Goal: Task Accomplishment & Management: Manage account settings

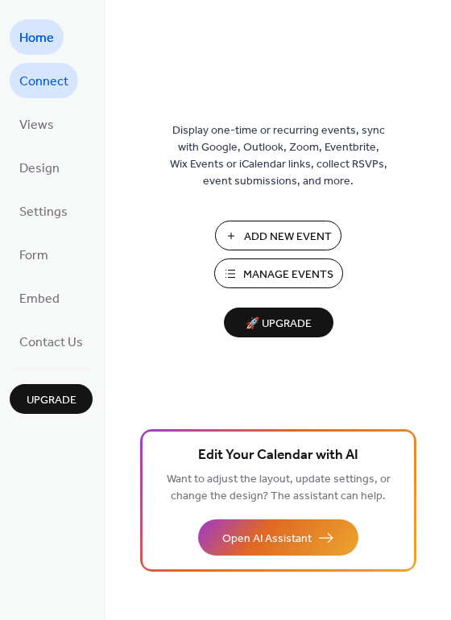
click at [35, 78] on span "Connect" at bounding box center [43, 82] width 49 height 26
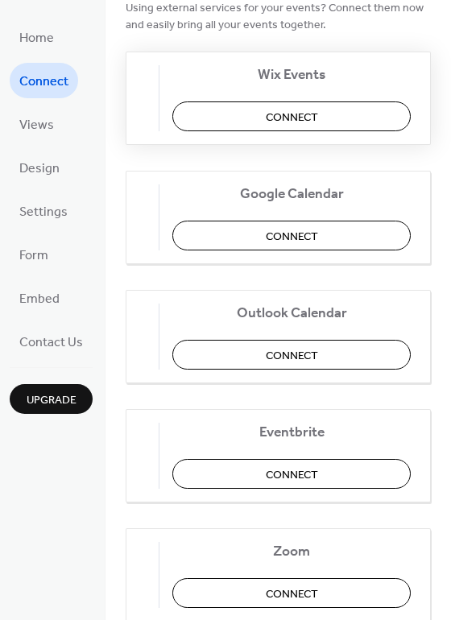
scroll to position [179, 0]
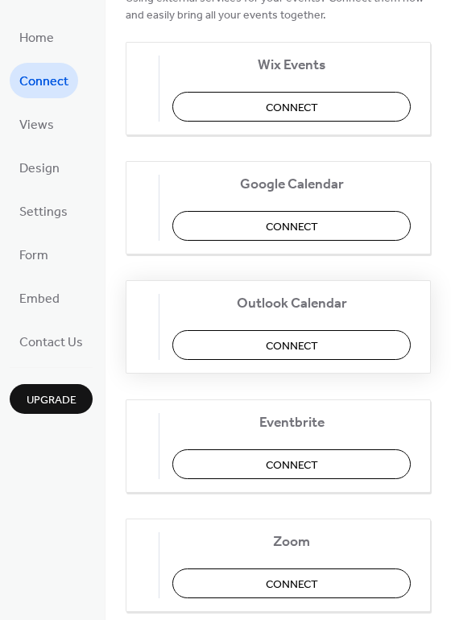
click at [334, 350] on button "Connect" at bounding box center [291, 345] width 238 height 30
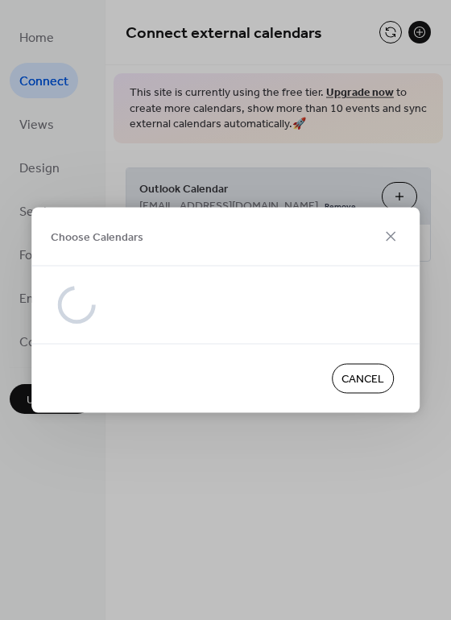
scroll to position [0, 0]
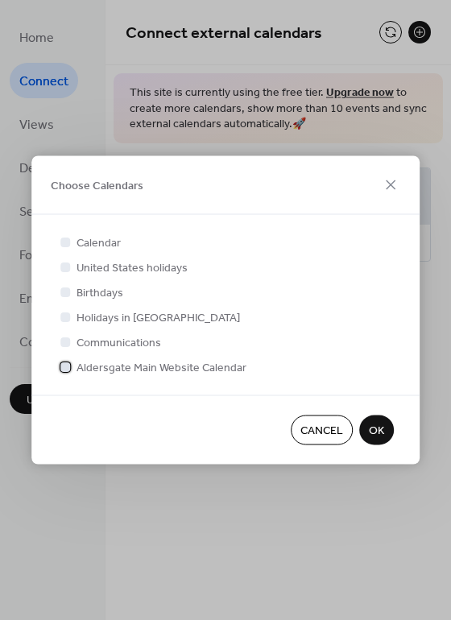
click at [66, 365] on div at bounding box center [65, 366] width 10 height 10
click at [381, 429] on span "OK" at bounding box center [376, 430] width 15 height 17
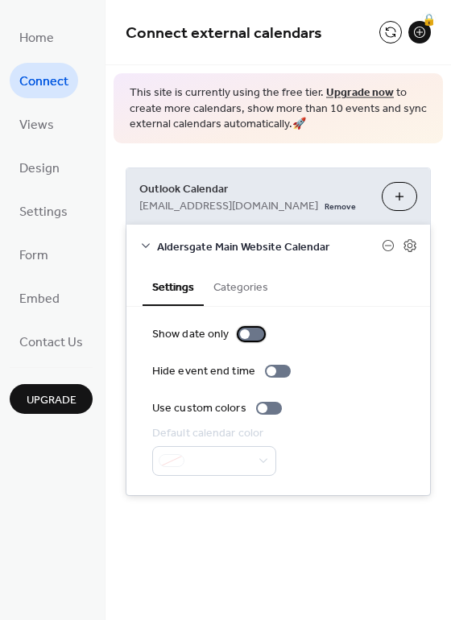
click at [252, 334] on div at bounding box center [251, 333] width 26 height 13
click at [253, 334] on div at bounding box center [258, 334] width 10 height 10
click at [263, 408] on div at bounding box center [269, 408] width 26 height 13
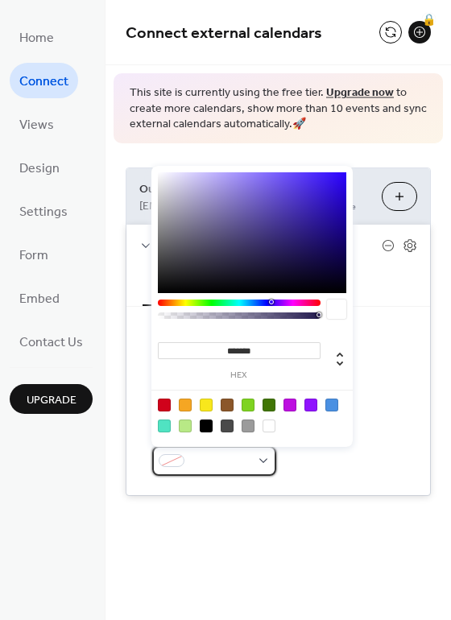
click at [204, 461] on span at bounding box center [221, 461] width 60 height 17
click at [184, 399] on div at bounding box center [185, 404] width 13 height 13
type input "*******"
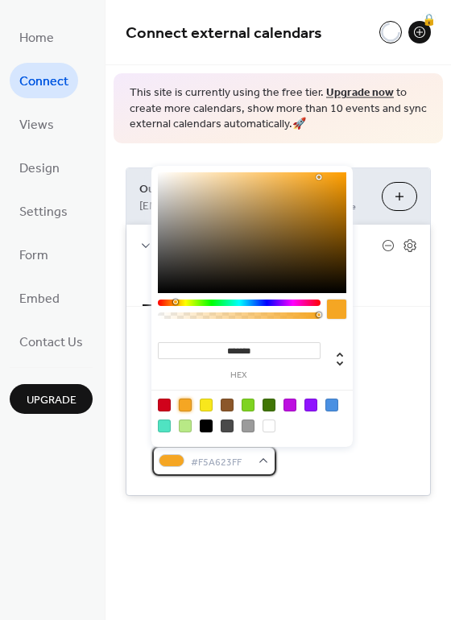
click at [216, 462] on span "#F5A623FF" at bounding box center [221, 461] width 60 height 17
click at [273, 426] on div at bounding box center [268, 425] width 13 height 13
type input "*******"
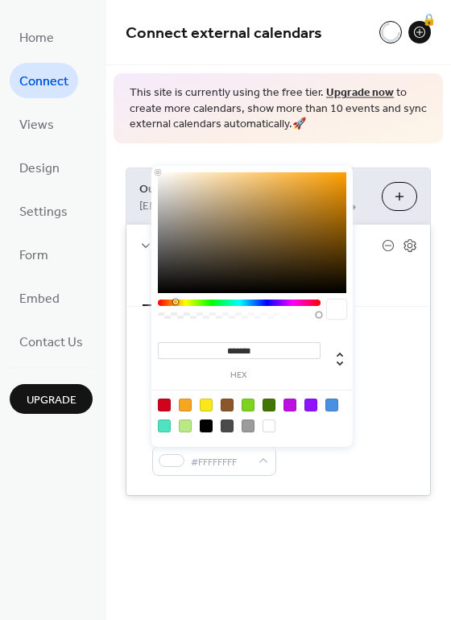
click at [359, 475] on div "Default calendar color #FFFFFFFF" at bounding box center [278, 450] width 252 height 51
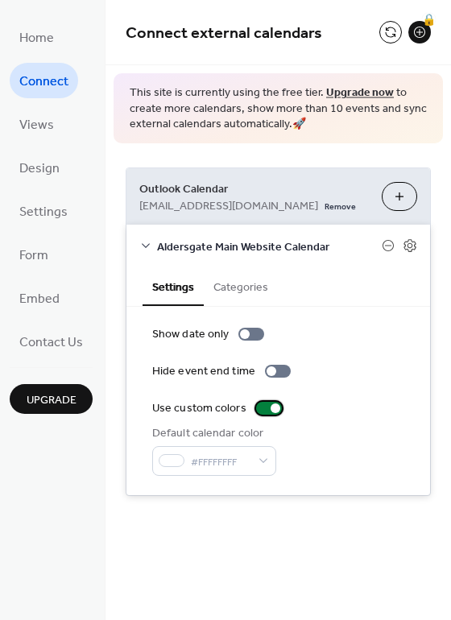
click at [265, 408] on div at bounding box center [269, 408] width 26 height 13
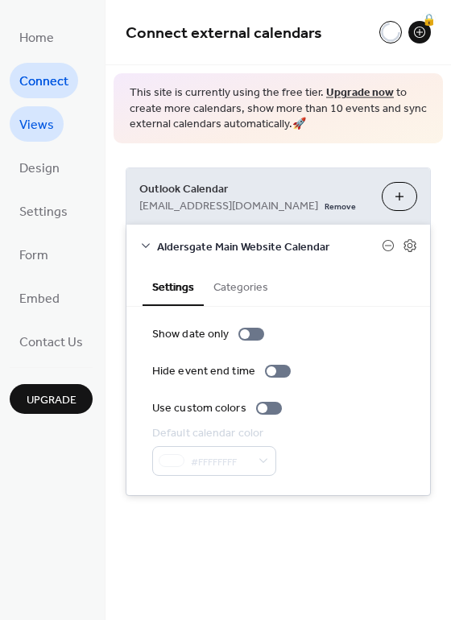
click at [42, 123] on span "Views" at bounding box center [36, 126] width 35 height 26
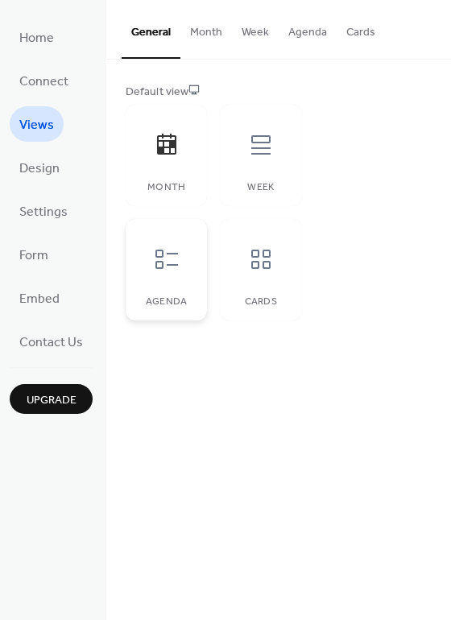
click at [159, 260] on icon at bounding box center [167, 259] width 26 height 26
click at [174, 165] on div at bounding box center [166, 145] width 48 height 48
click at [290, 145] on div "Week" at bounding box center [260, 155] width 81 height 101
click at [267, 264] on icon at bounding box center [261, 259] width 26 height 26
click at [175, 174] on div "Month" at bounding box center [166, 155] width 81 height 101
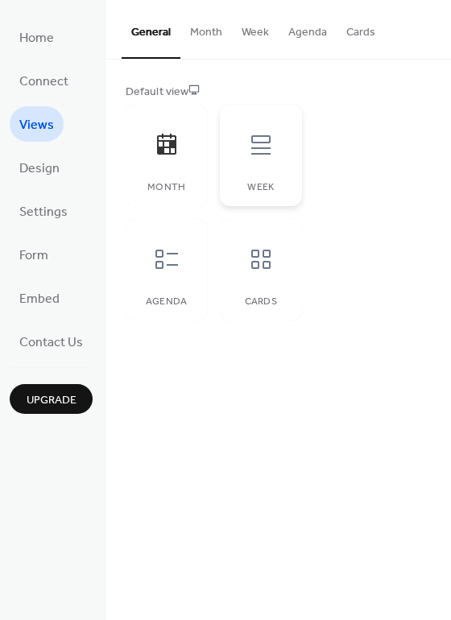
click at [252, 167] on div at bounding box center [261, 145] width 48 height 48
click at [31, 166] on span "Design" at bounding box center [39, 169] width 40 height 26
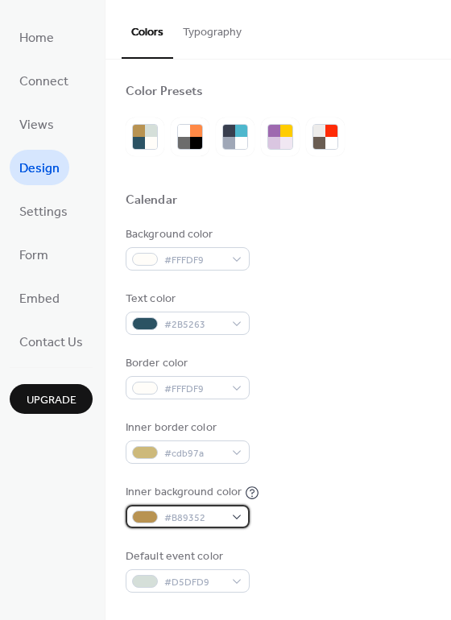
click at [229, 517] on div "#B89352" at bounding box center [188, 516] width 124 height 23
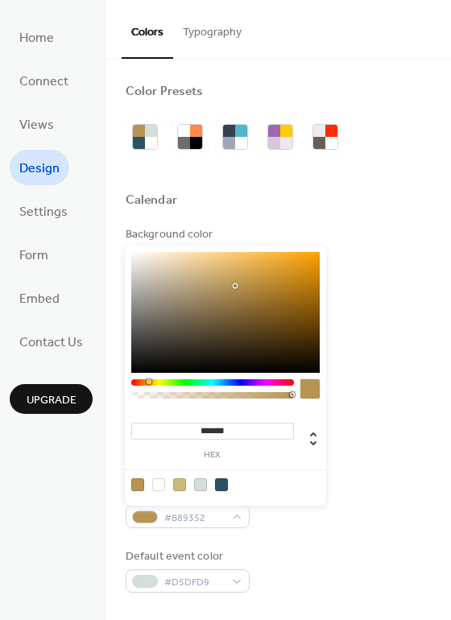
click at [163, 484] on div at bounding box center [158, 484] width 13 height 13
click at [178, 484] on div at bounding box center [179, 484] width 13 height 13
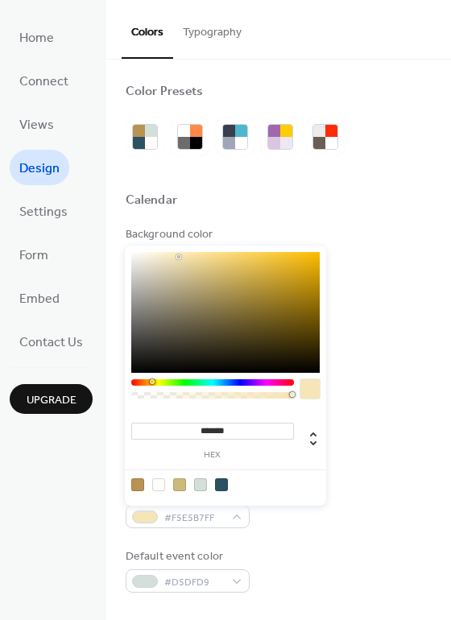
drag, startPoint x: 193, startPoint y: 264, endPoint x: 179, endPoint y: 257, distance: 16.2
click at [179, 257] on div at bounding box center [225, 312] width 188 height 121
drag, startPoint x: 179, startPoint y: 257, endPoint x: 162, endPoint y: 256, distance: 16.9
click at [162, 256] on div at bounding box center [161, 255] width 3 height 3
drag, startPoint x: 162, startPoint y: 256, endPoint x: 146, endPoint y: 257, distance: 15.3
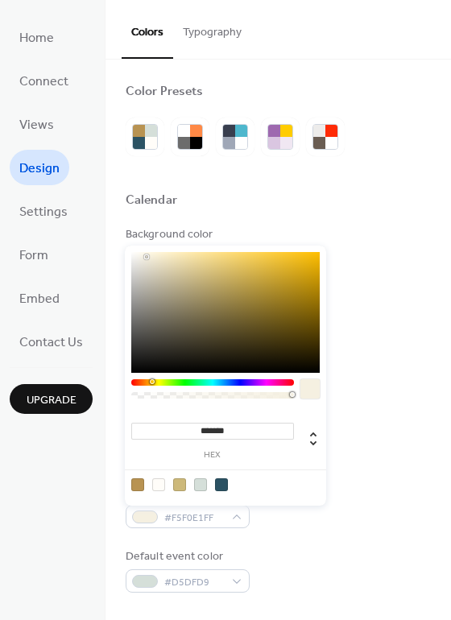
click at [146, 257] on div at bounding box center [146, 256] width 3 height 3
click at [146, 257] on div at bounding box center [145, 256] width 3 height 3
click at [200, 485] on div at bounding box center [200, 484] width 13 height 13
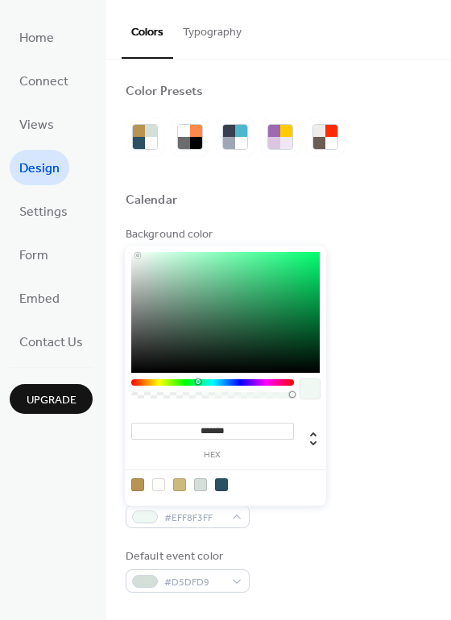
drag, startPoint x: 138, startPoint y: 264, endPoint x: 138, endPoint y: 255, distance: 8.9
click at [138, 255] on div at bounding box center [225, 312] width 188 height 121
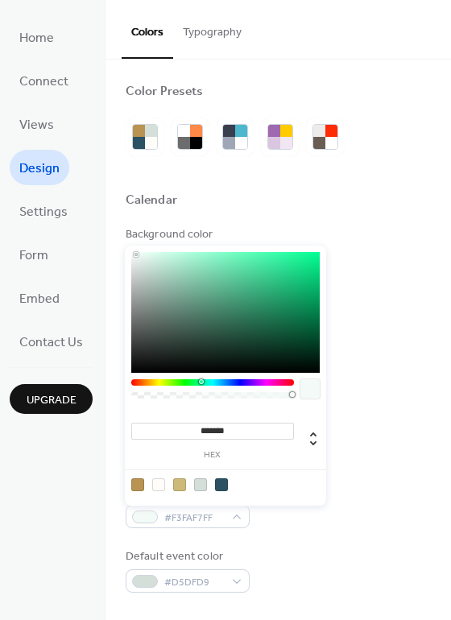
click at [136, 254] on div at bounding box center [135, 254] width 3 height 3
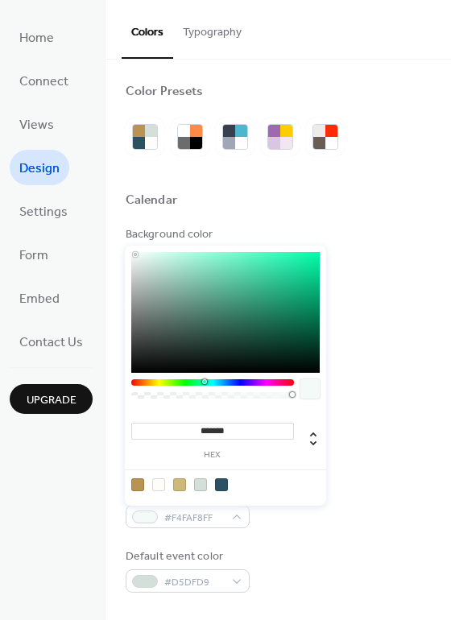
click at [135, 254] on div at bounding box center [135, 254] width 3 height 3
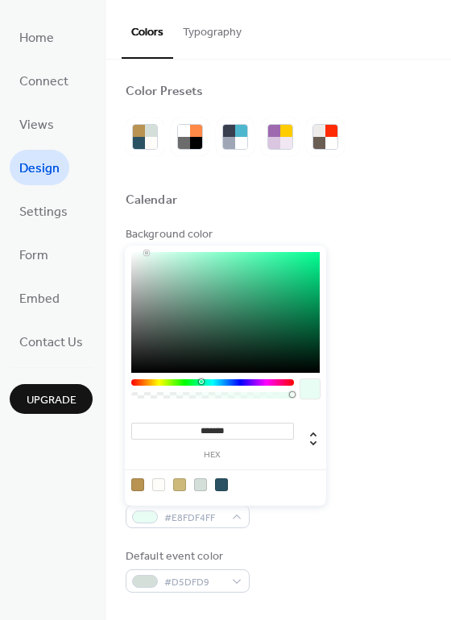
drag, startPoint x: 135, startPoint y: 254, endPoint x: 146, endPoint y: 253, distance: 11.4
click at [146, 253] on div at bounding box center [146, 252] width 3 height 3
click at [141, 252] on div at bounding box center [140, 252] width 3 height 3
click at [139, 252] on div at bounding box center [139, 251] width 3 height 3
click at [200, 482] on div at bounding box center [200, 484] width 13 height 13
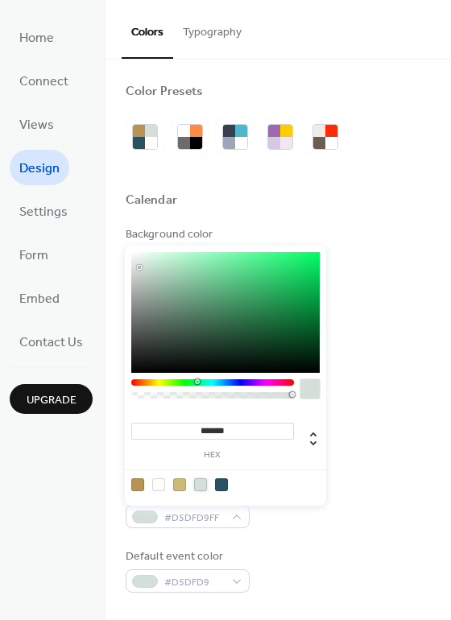
type input "***"
drag, startPoint x: 251, startPoint y: 392, endPoint x: 171, endPoint y: 391, distance: 80.5
click at [171, 391] on div at bounding box center [212, 392] width 163 height 27
type input "***"
click at [165, 392] on div at bounding box center [167, 394] width 5 height 5
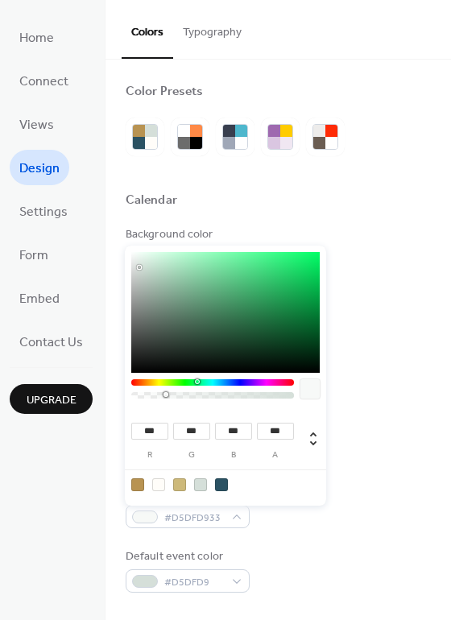
click at [375, 554] on div "Default event color #D5DFD9" at bounding box center [278, 570] width 305 height 44
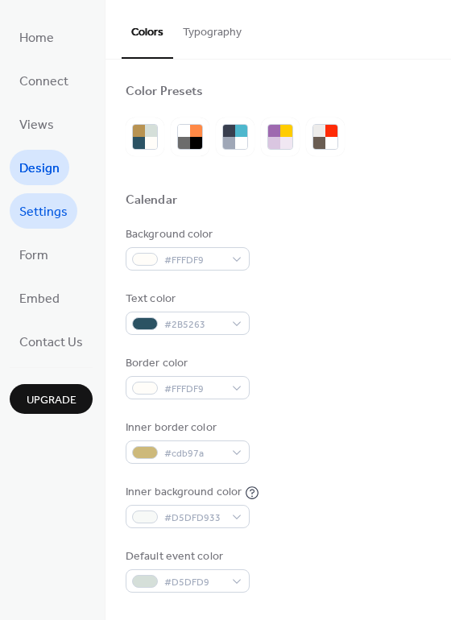
click at [31, 210] on span "Settings" at bounding box center [43, 213] width 48 height 26
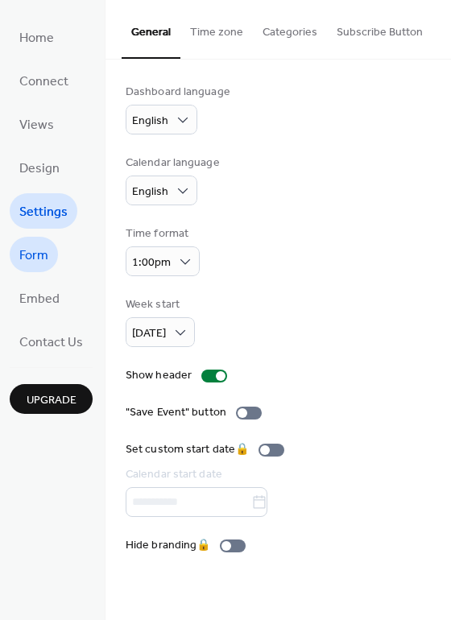
click at [35, 261] on span "Form" at bounding box center [33, 256] width 29 height 26
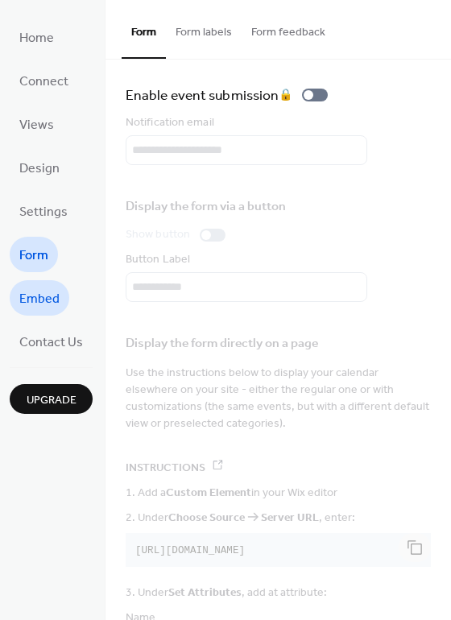
click at [39, 300] on span "Embed" at bounding box center [39, 299] width 40 height 26
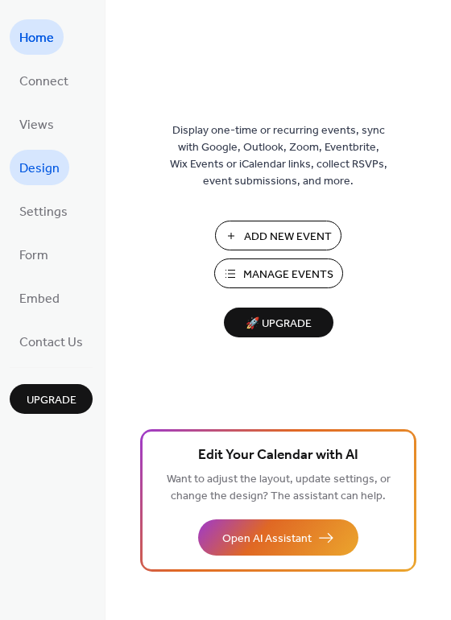
click at [34, 179] on span "Design" at bounding box center [39, 169] width 40 height 26
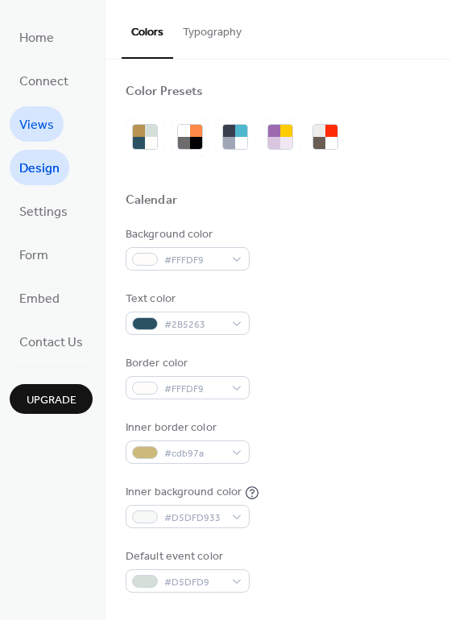
click at [35, 121] on span "Views" at bounding box center [36, 126] width 35 height 26
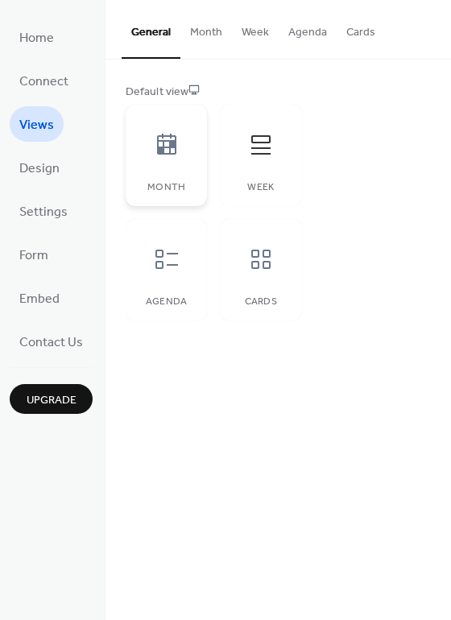
click at [161, 174] on div "Month" at bounding box center [166, 155] width 81 height 101
click at [208, 31] on button "Month" at bounding box center [205, 28] width 51 height 57
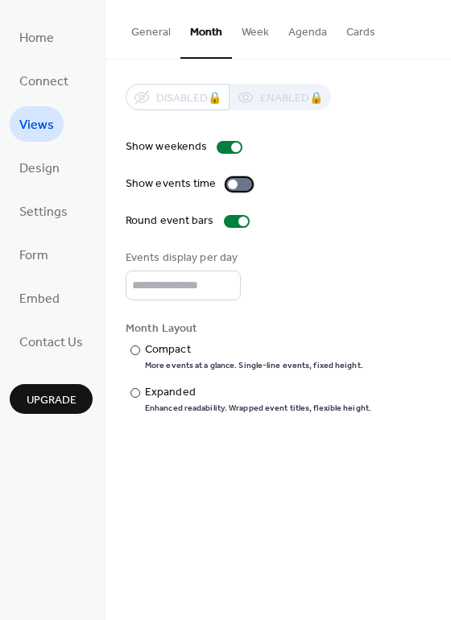
click at [241, 187] on div at bounding box center [239, 184] width 26 height 13
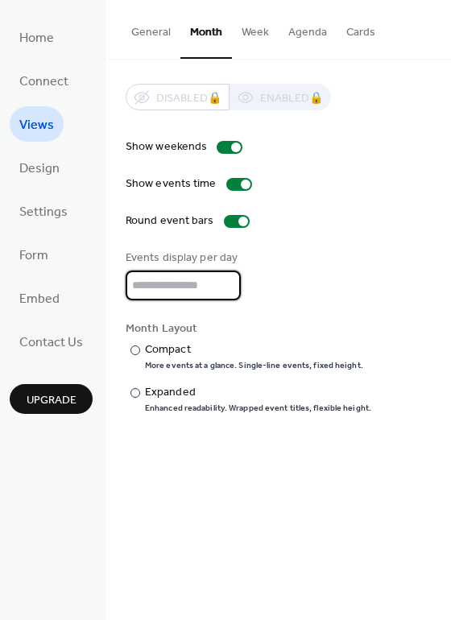
click at [162, 296] on input "*" at bounding box center [183, 285] width 115 height 30
click at [226, 282] on input "*" at bounding box center [183, 285] width 115 height 30
type input "*"
click at [226, 282] on input "*" at bounding box center [183, 285] width 115 height 30
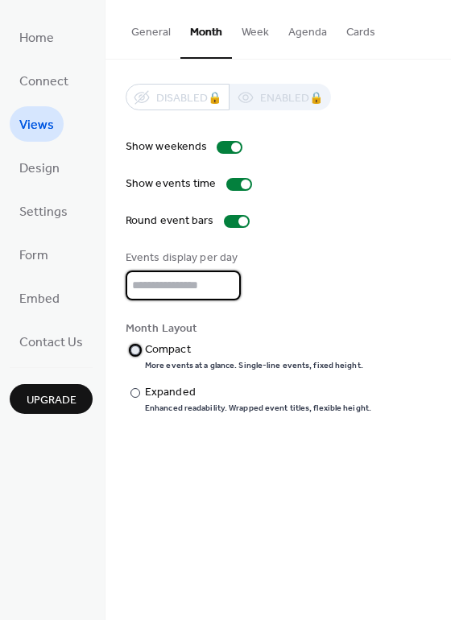
click at [159, 350] on div "Compact" at bounding box center [252, 349] width 215 height 17
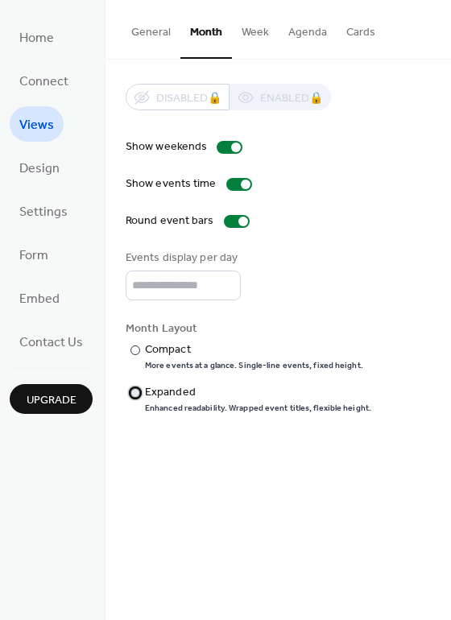
click at [159, 388] on div "Expanded" at bounding box center [256, 392] width 223 height 17
click at [167, 345] on div "Compact" at bounding box center [252, 349] width 215 height 17
click at [161, 393] on div "Expanded" at bounding box center [256, 392] width 223 height 17
click at [46, 216] on span "Settings" at bounding box center [43, 213] width 48 height 26
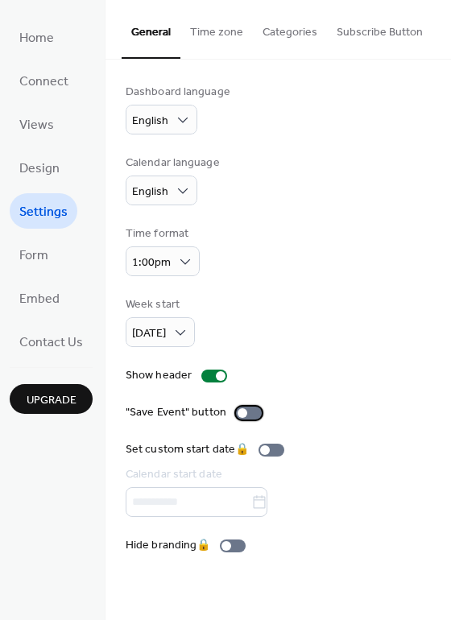
click at [245, 410] on div at bounding box center [249, 412] width 26 height 13
click at [47, 263] on span "Form" at bounding box center [33, 256] width 29 height 26
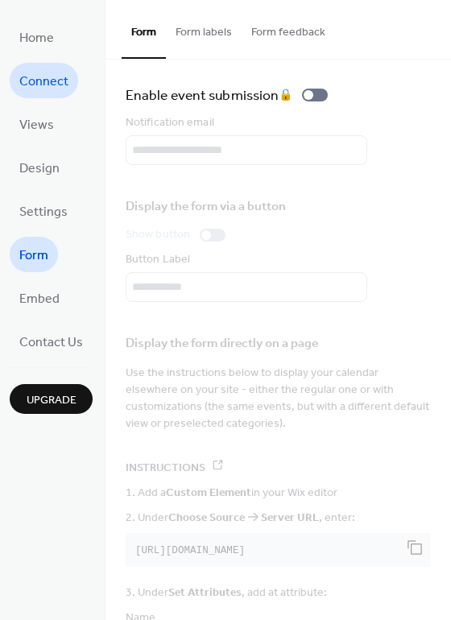
click at [43, 75] on span "Connect" at bounding box center [43, 82] width 49 height 26
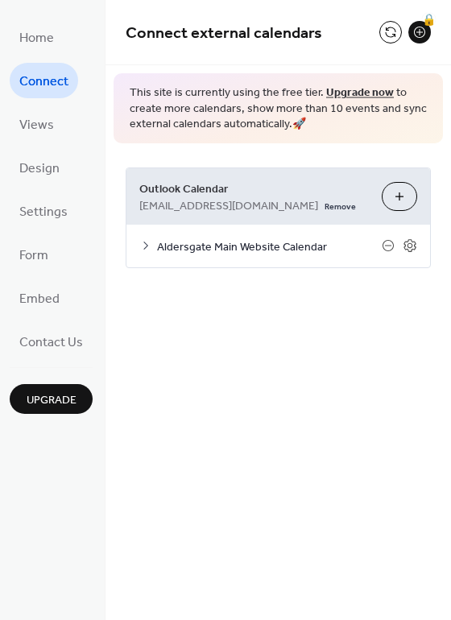
click at [141, 244] on icon at bounding box center [145, 245] width 13 height 13
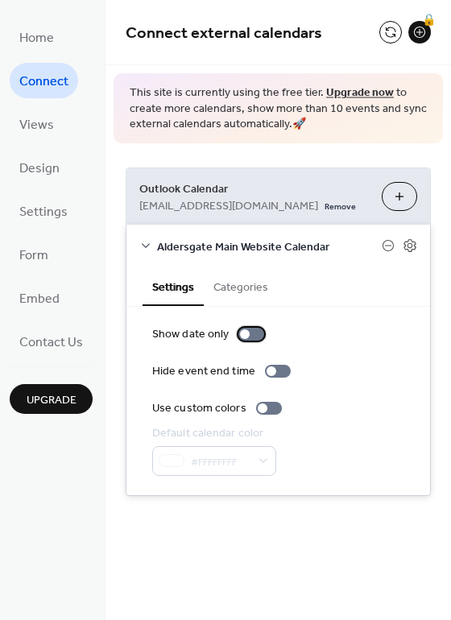
click at [254, 334] on div at bounding box center [251, 333] width 26 height 13
click at [254, 334] on div at bounding box center [258, 334] width 10 height 10
click at [233, 285] on button "Categories" at bounding box center [241, 285] width 74 height 37
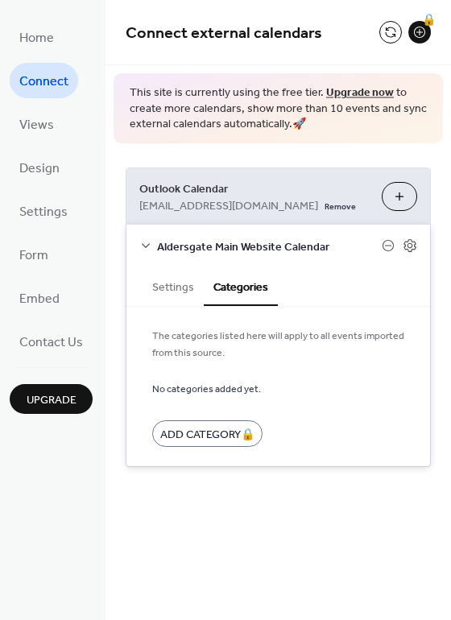
click at [352, 89] on link "Upgrade now" at bounding box center [360, 93] width 68 height 22
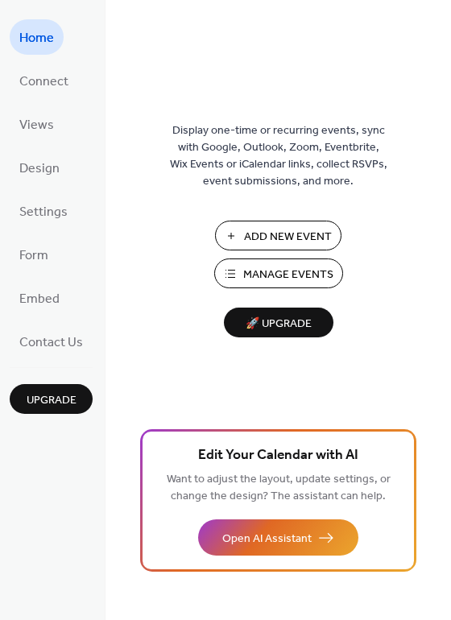
click at [275, 324] on span "🚀 Upgrade" at bounding box center [278, 324] width 90 height 22
